Goal: Task Accomplishment & Management: Use online tool/utility

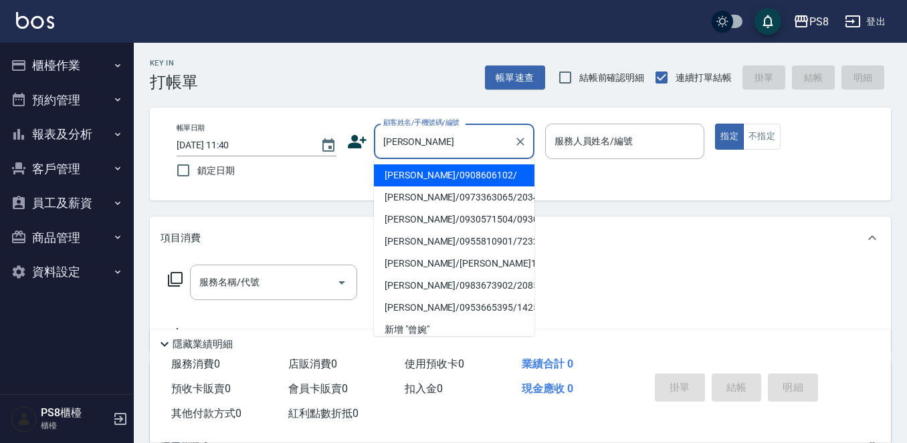
click at [457, 181] on li "[PERSON_NAME]/0908606102/" at bounding box center [454, 176] width 161 height 22
type input "[PERSON_NAME]/0908606102/"
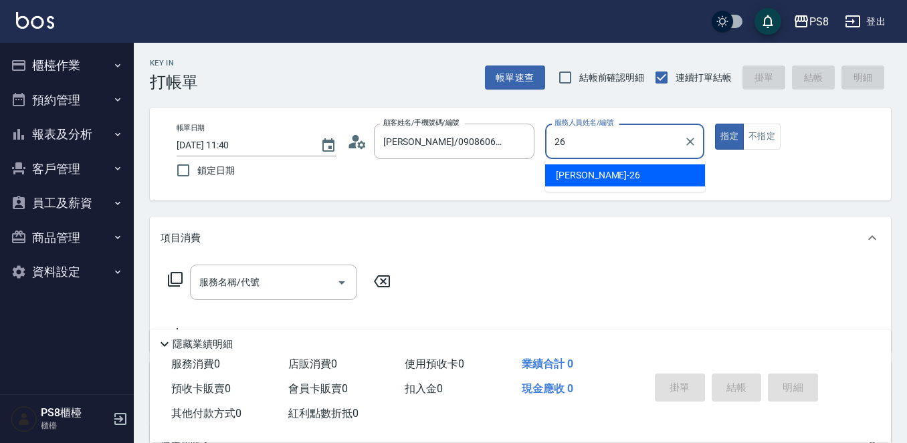
click at [629, 171] on div "苡真 -26" at bounding box center [625, 176] width 160 height 22
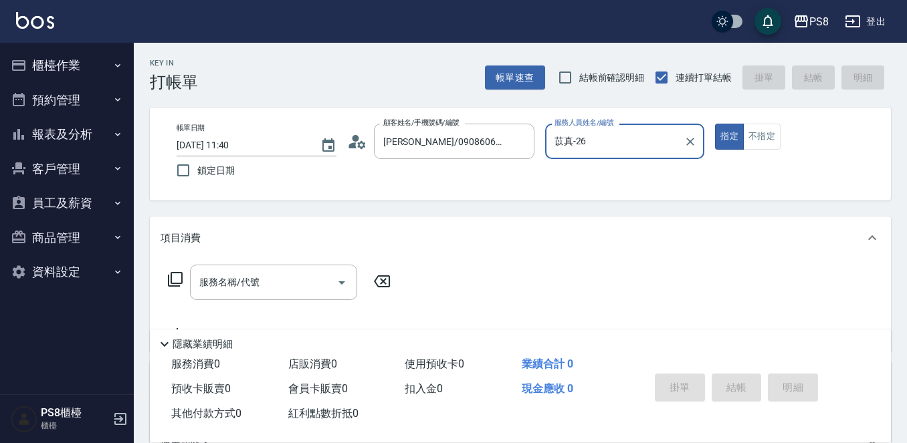
type input "苡真-26"
click at [200, 277] on div "服務名稱/代號 服務名稱/代號" at bounding box center [273, 282] width 167 height 35
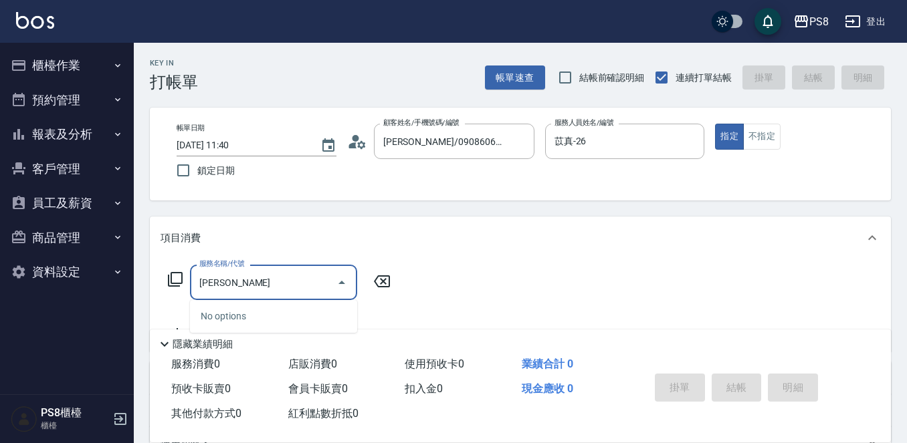
type input "劉"
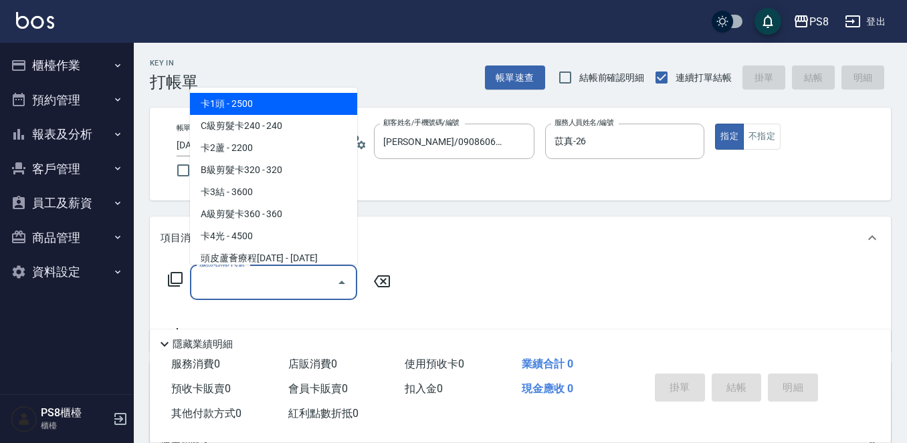
type input "ㄐ"
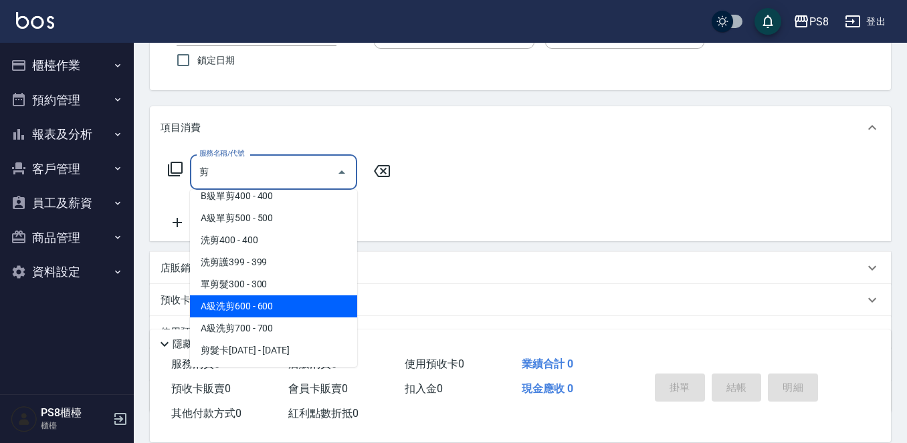
scroll to position [134, 0]
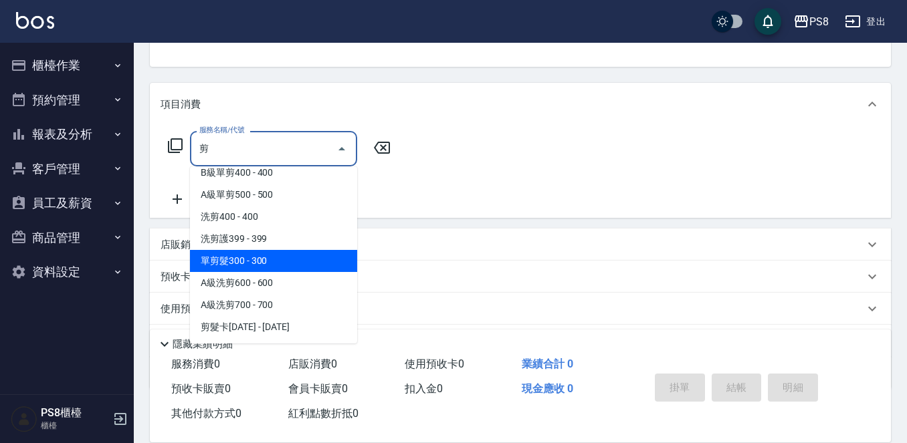
click at [262, 262] on span "單剪髮300 - 300" at bounding box center [273, 261] width 167 height 22
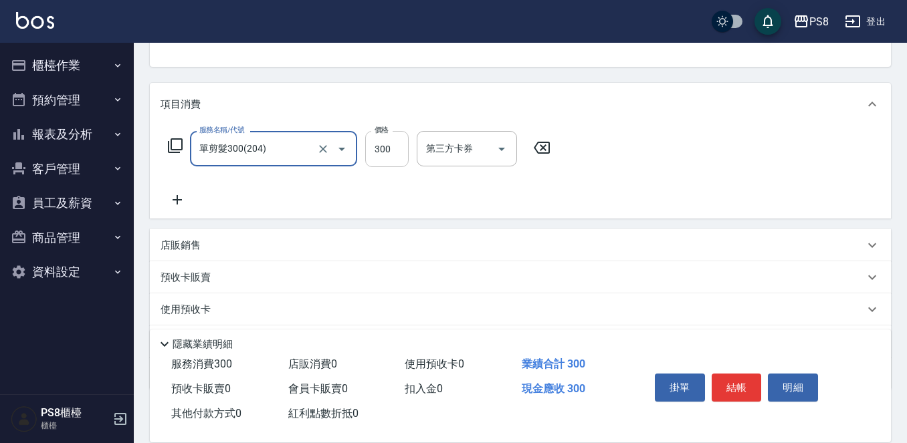
type input "單剪髮300(204)"
click at [383, 149] on input "300" at bounding box center [386, 149] width 43 height 36
click at [382, 149] on input "300" at bounding box center [386, 149] width 43 height 36
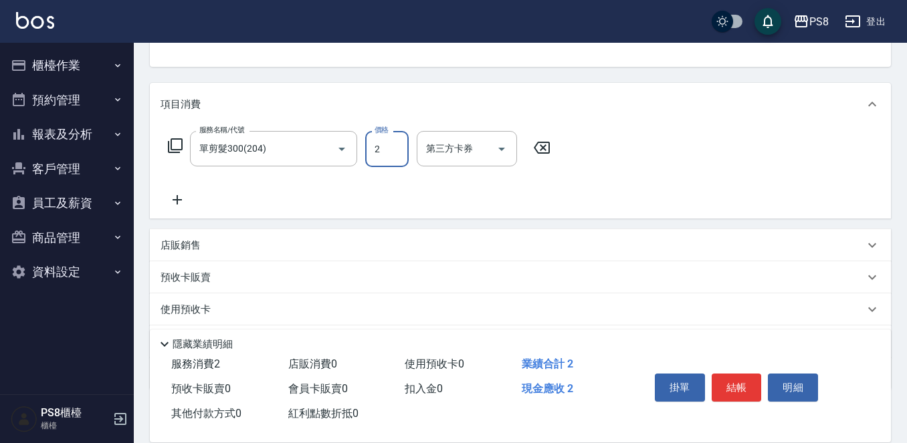
type input "200"
click at [748, 381] on button "結帳" at bounding box center [737, 388] width 50 height 28
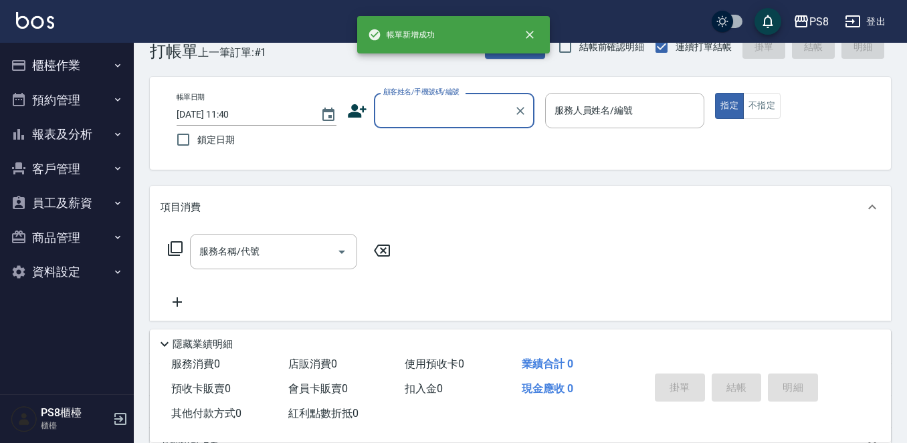
scroll to position [0, 0]
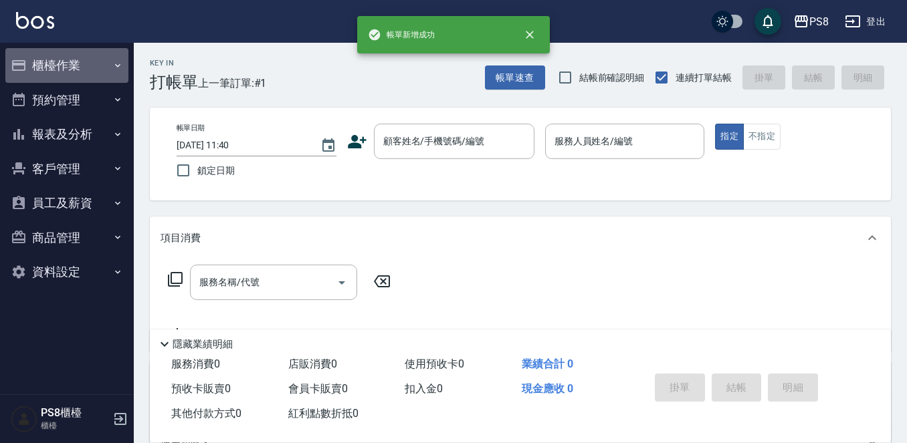
click at [73, 64] on button "櫃檯作業" at bounding box center [66, 65] width 123 height 35
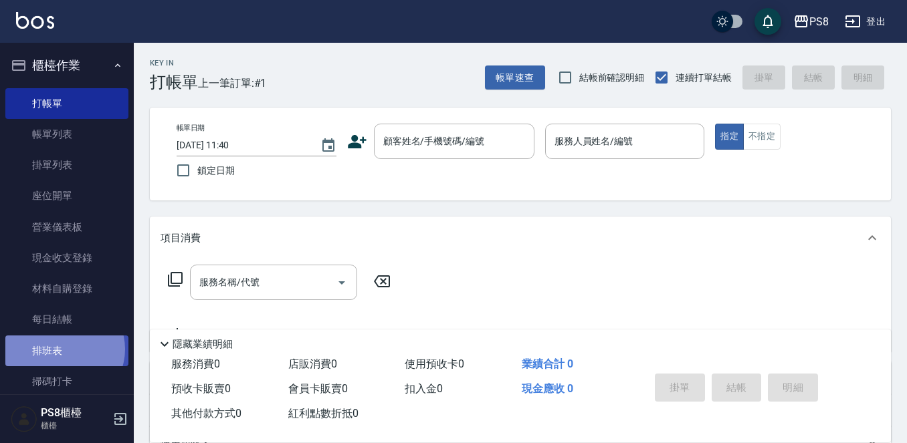
click at [63, 349] on link "排班表" at bounding box center [66, 351] width 123 height 31
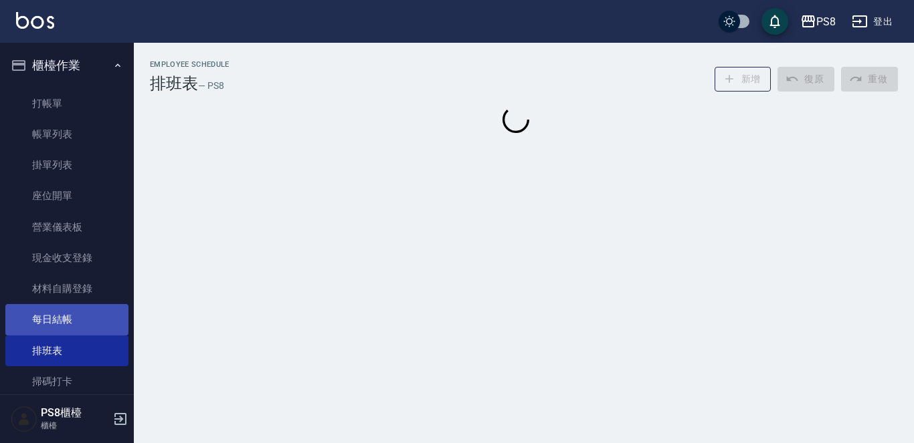
click at [63, 318] on link "每日結帳" at bounding box center [66, 319] width 123 height 31
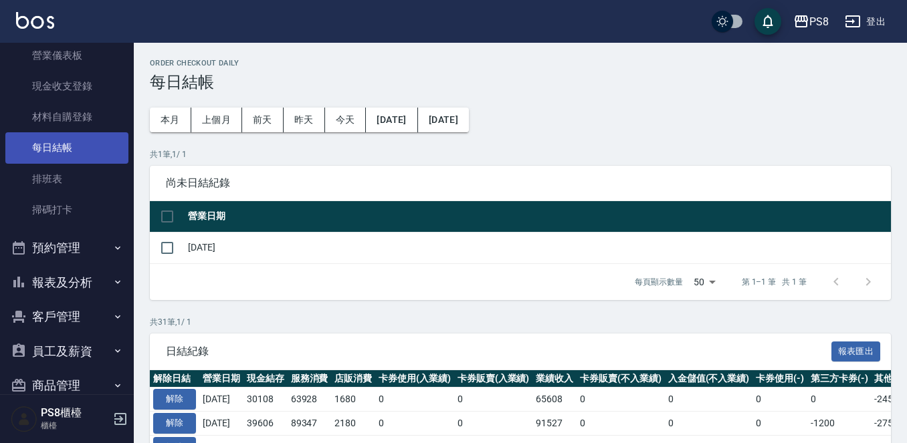
scroll to position [201, 0]
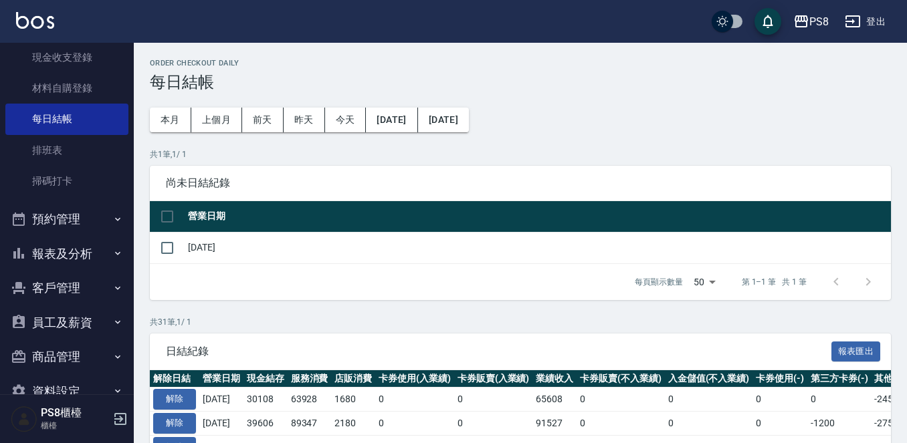
click at [78, 219] on button "預約管理" at bounding box center [66, 219] width 123 height 35
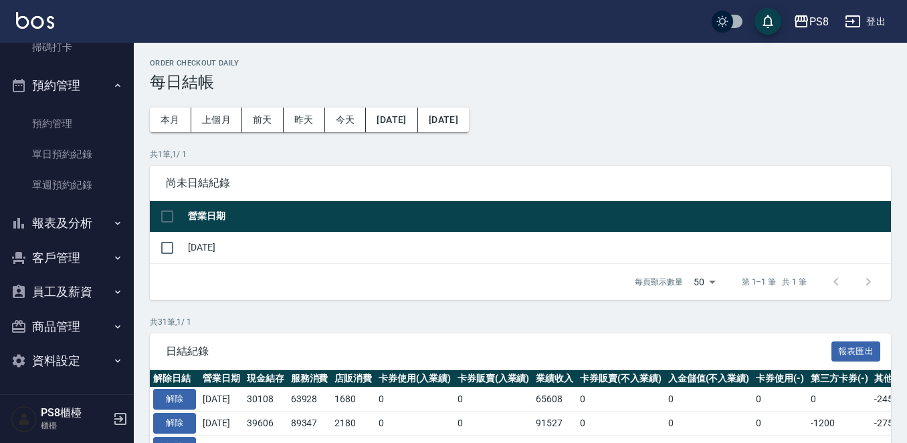
click at [100, 231] on button "報表及分析" at bounding box center [66, 223] width 123 height 35
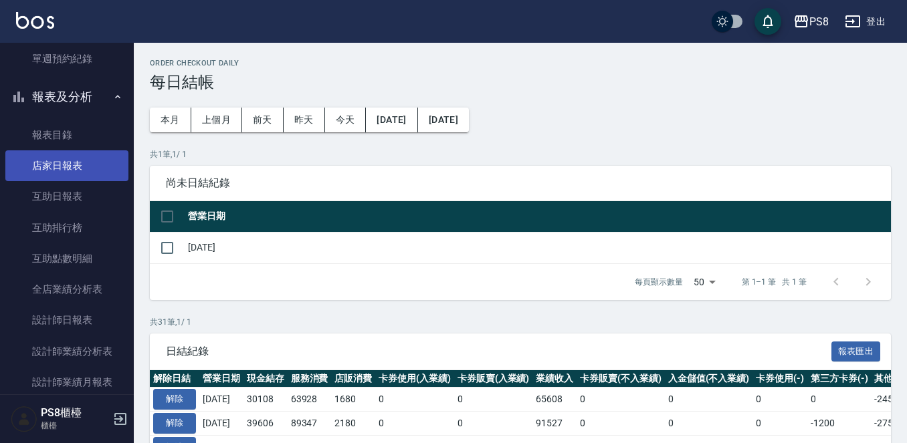
scroll to position [468, 0]
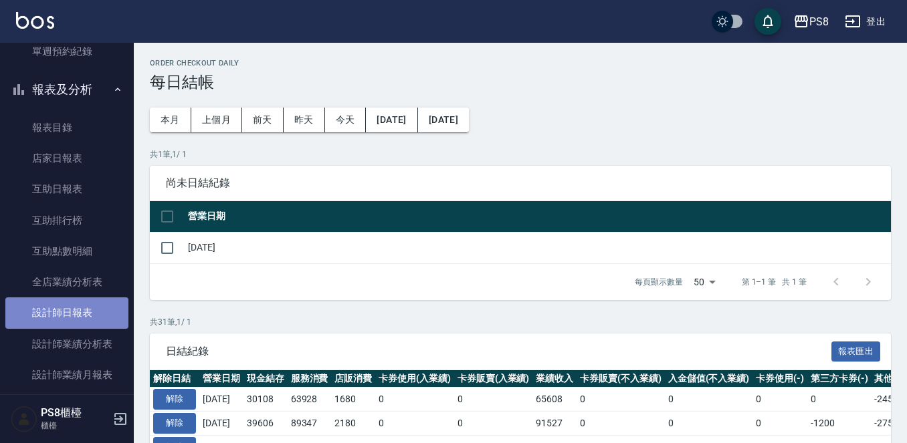
click at [87, 324] on link "設計師日報表" at bounding box center [66, 313] width 123 height 31
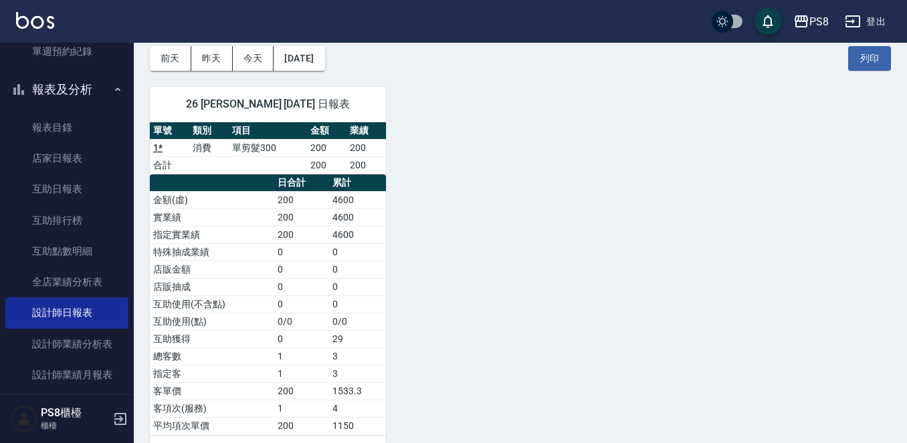
scroll to position [86, 0]
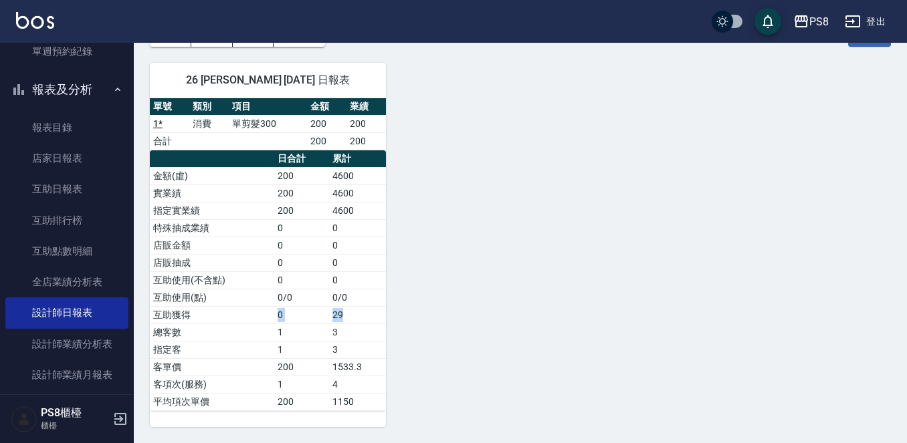
drag, startPoint x: 345, startPoint y: 323, endPoint x: 219, endPoint y: 314, distance: 126.7
click at [219, 314] on tr "互助獲得 0 29" at bounding box center [268, 314] width 236 height 17
click at [651, 287] on div "26 苡真 高苡真 [DATE] 日報表 單號 類別 項目 金額 業績 1 * 消費 單剪髮300 200 200 合計 200 200 日合計 累計 金額(…" at bounding box center [512, 237] width 757 height 381
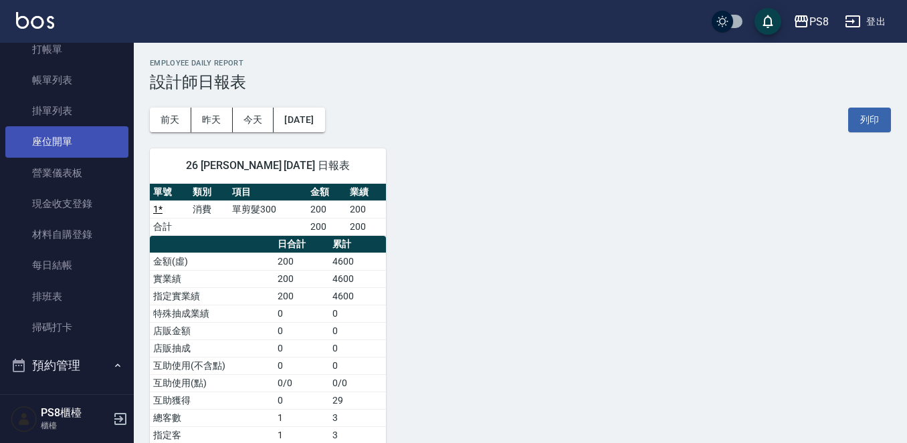
scroll to position [0, 0]
